Goal: Complete application form

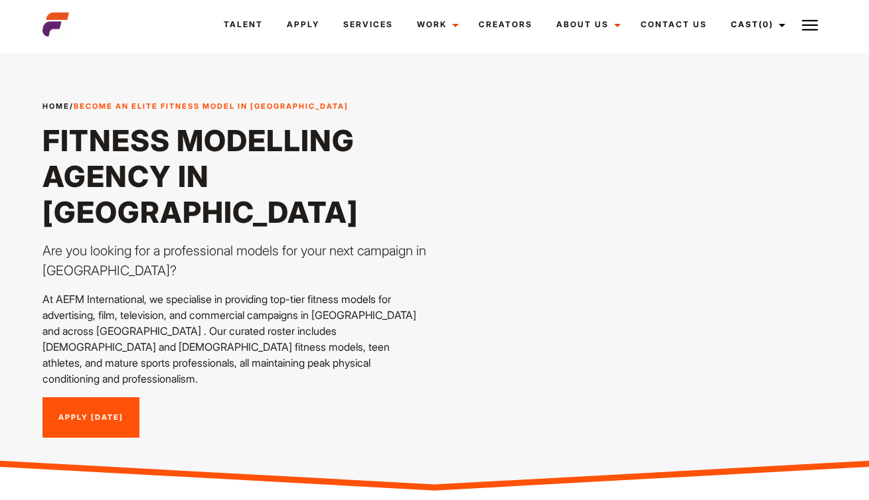
click at [105, 401] on link "Apply [DATE]" at bounding box center [90, 418] width 97 height 41
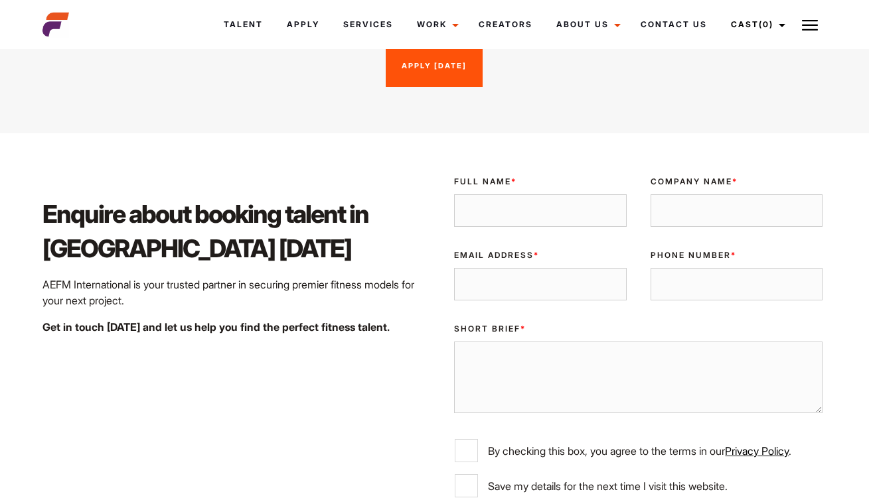
scroll to position [2000, 0]
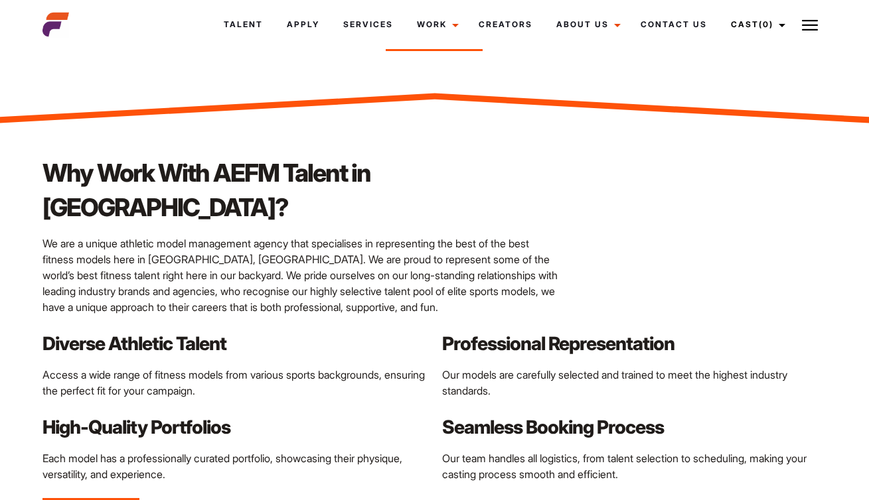
scroll to position [1136, 0]
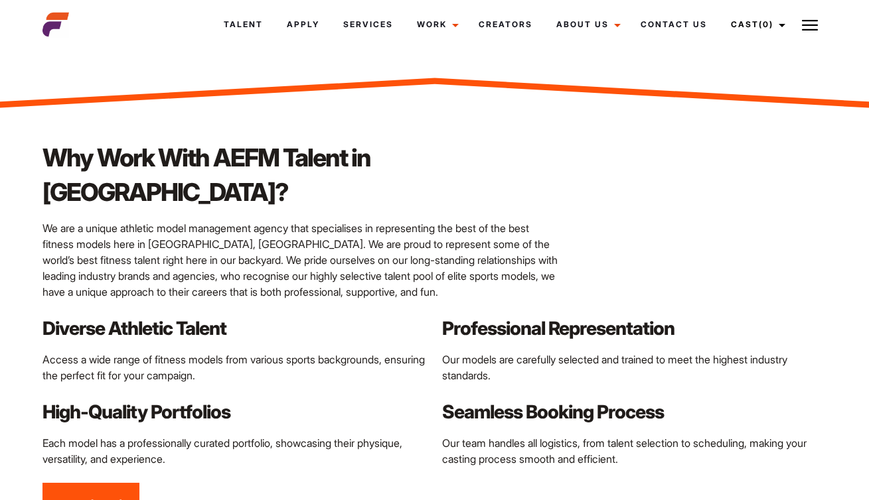
click at [114, 483] on link "Apply [DATE]" at bounding box center [90, 503] width 97 height 41
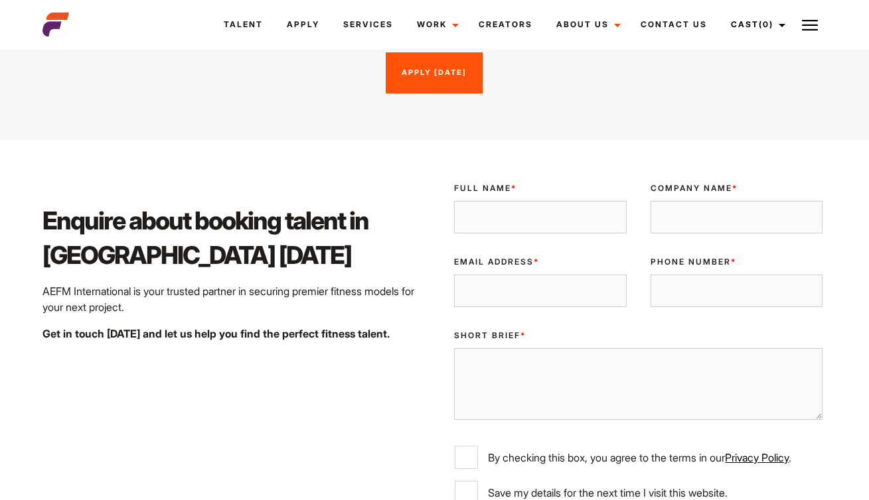
scroll to position [2189, 0]
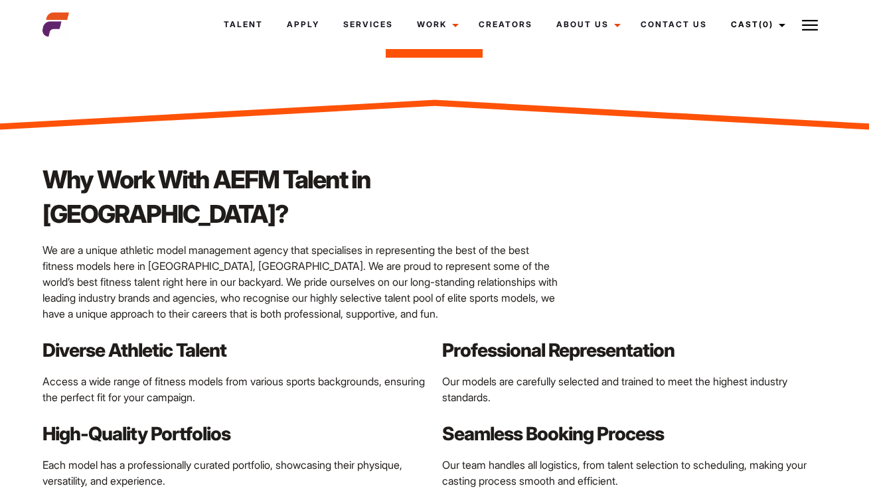
scroll to position [960, 0]
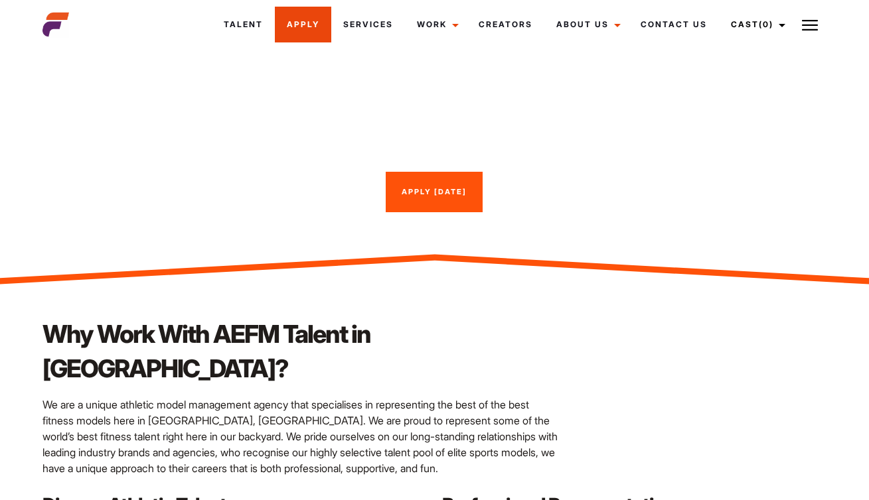
click at [311, 23] on link "Apply" at bounding box center [303, 25] width 56 height 36
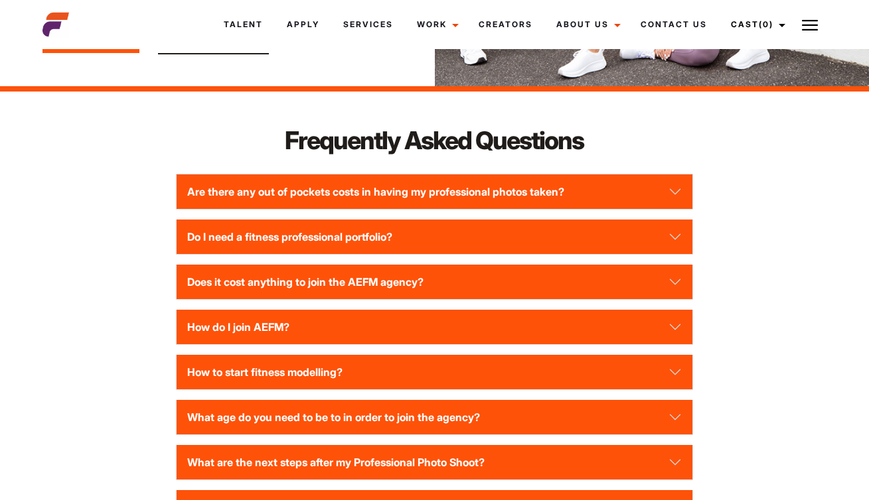
scroll to position [1653, 0]
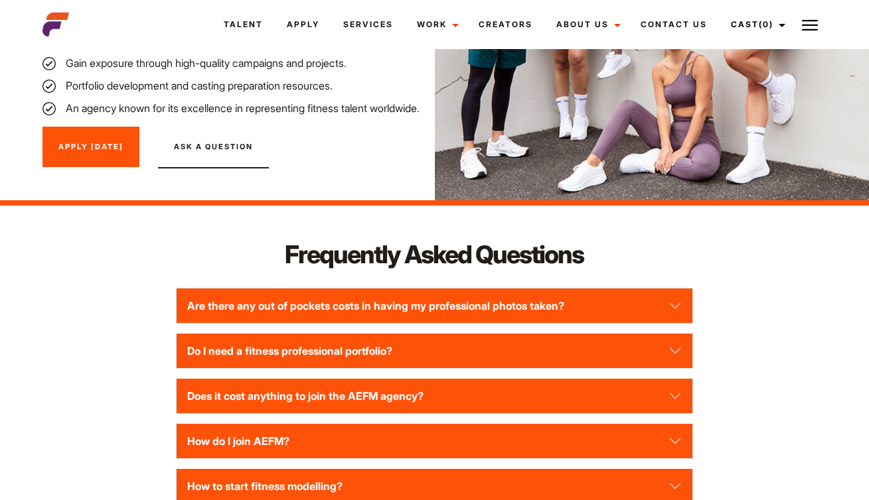
click at [344, 305] on button "Are there any out of pockets costs in having my professional photos taken?" at bounding box center [435, 306] width 516 height 35
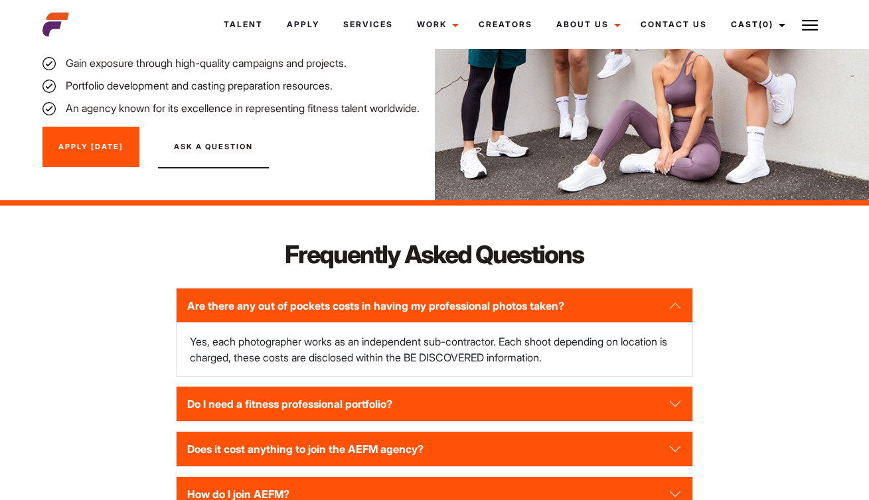
click at [345, 305] on button "Are there any out of pockets costs in having my professional photos taken?" at bounding box center [435, 306] width 516 height 35
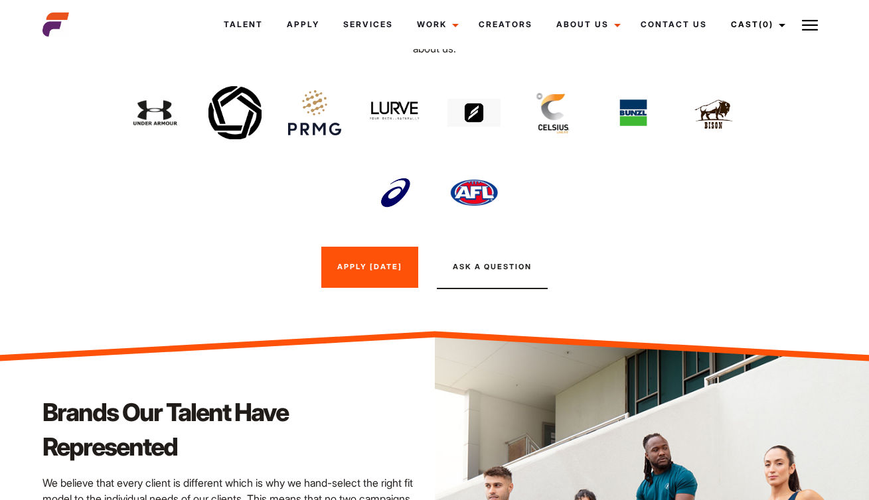
scroll to position [1681, 0]
